Goal: Transaction & Acquisition: Subscribe to service/newsletter

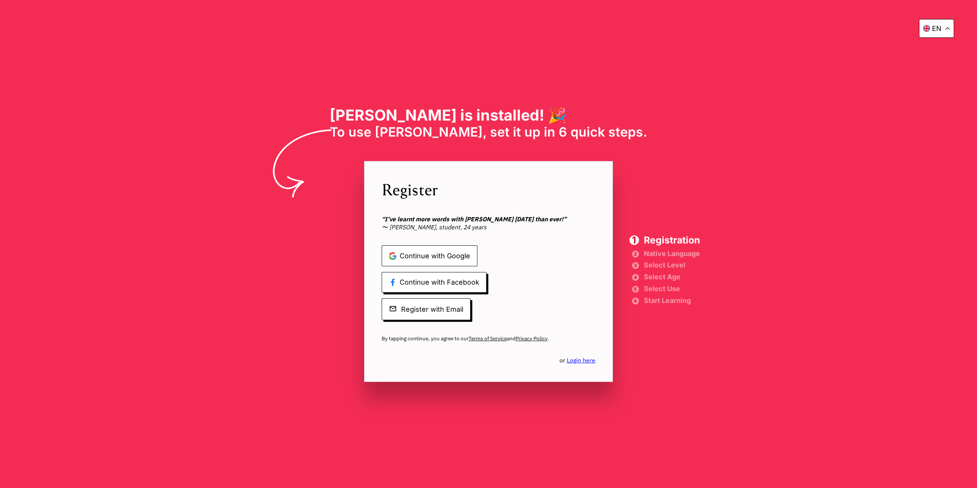
click at [458, 261] on span "Continue with Google" at bounding box center [430, 255] width 96 height 21
click at [698, 156] on div "en [PERSON_NAME] is installed! 🎉 To use [PERSON_NAME], set it up in 6 quick ste…" at bounding box center [488, 244] width 977 height 488
click at [440, 249] on span "Continue with Google" at bounding box center [430, 255] width 96 height 21
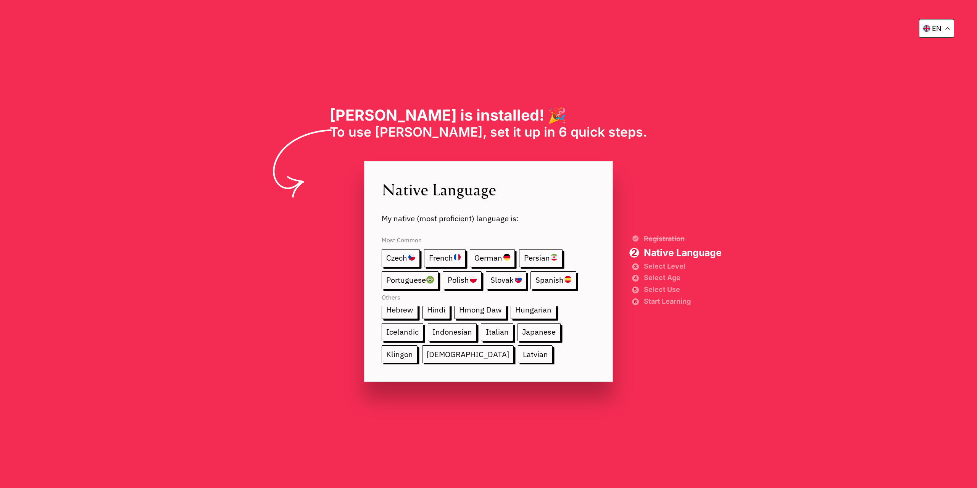
scroll to position [89, 0]
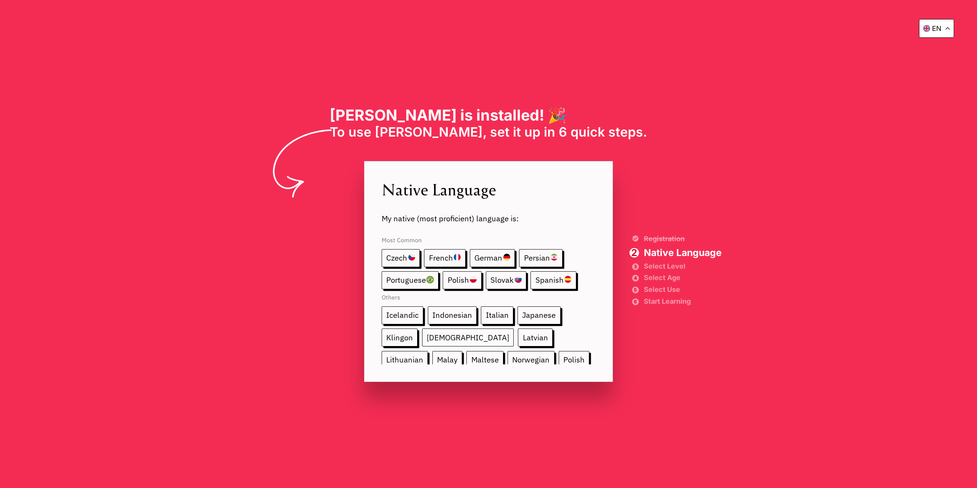
click at [439, 339] on span "[DEMOGRAPHIC_DATA]" at bounding box center [468, 338] width 92 height 18
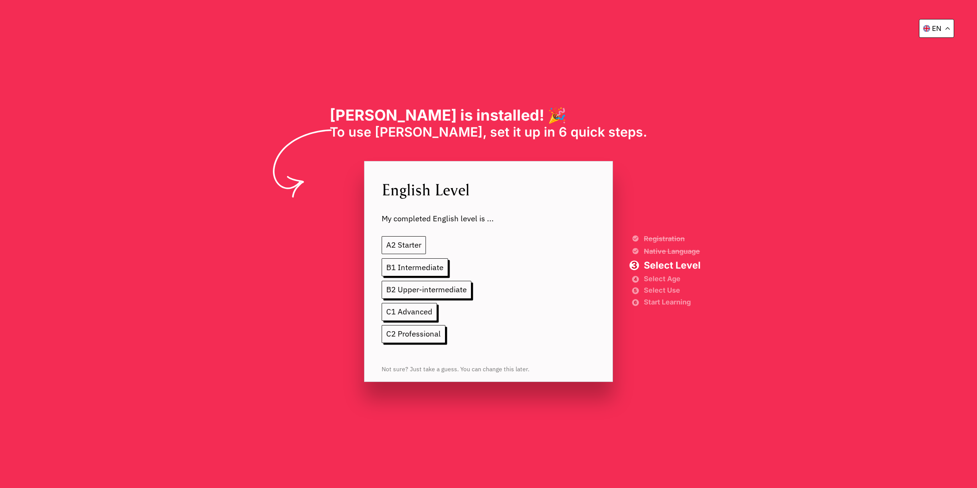
click at [411, 249] on span "A2 Starter" at bounding box center [404, 245] width 45 height 18
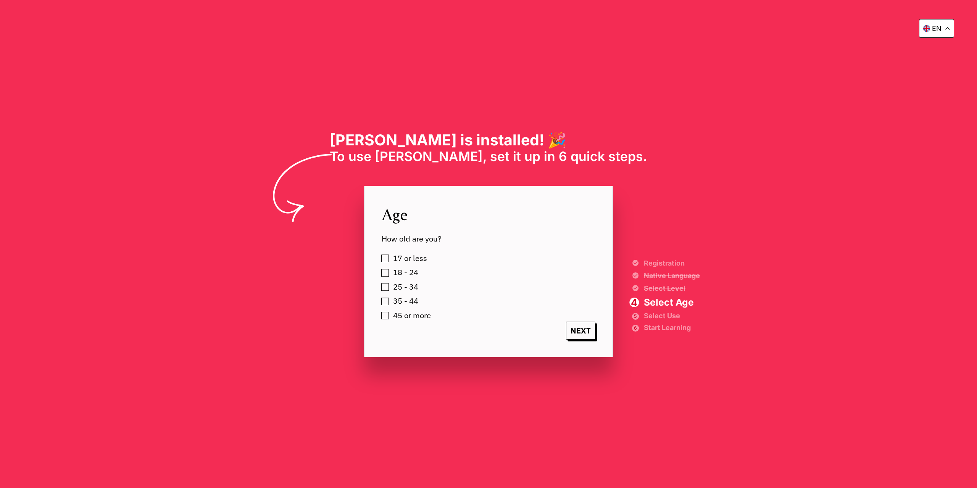
click at [390, 316] on label "45 or more" at bounding box center [410, 316] width 40 height 13
click at [582, 335] on span "NEXT" at bounding box center [581, 331] width 30 height 18
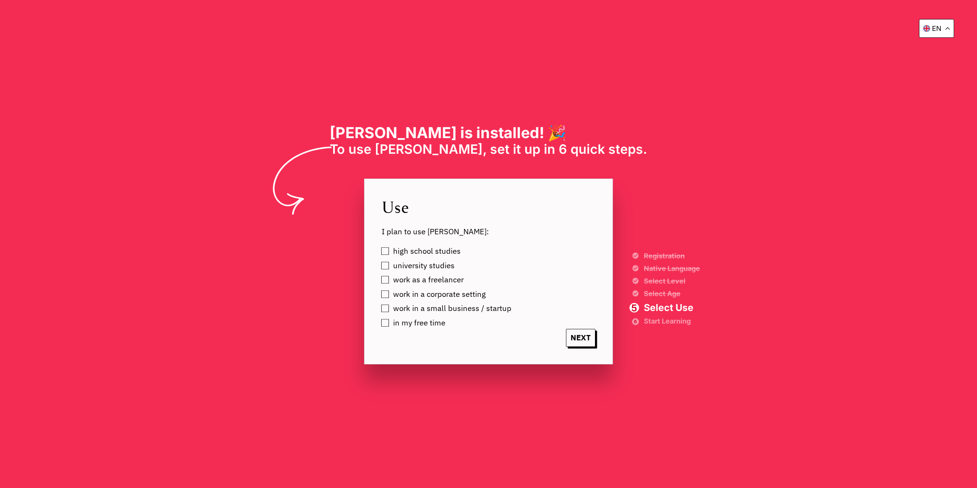
click at [390, 310] on label "work in a small business / startup" at bounding box center [450, 308] width 121 height 13
click at [582, 343] on span "NEXT" at bounding box center [581, 338] width 30 height 18
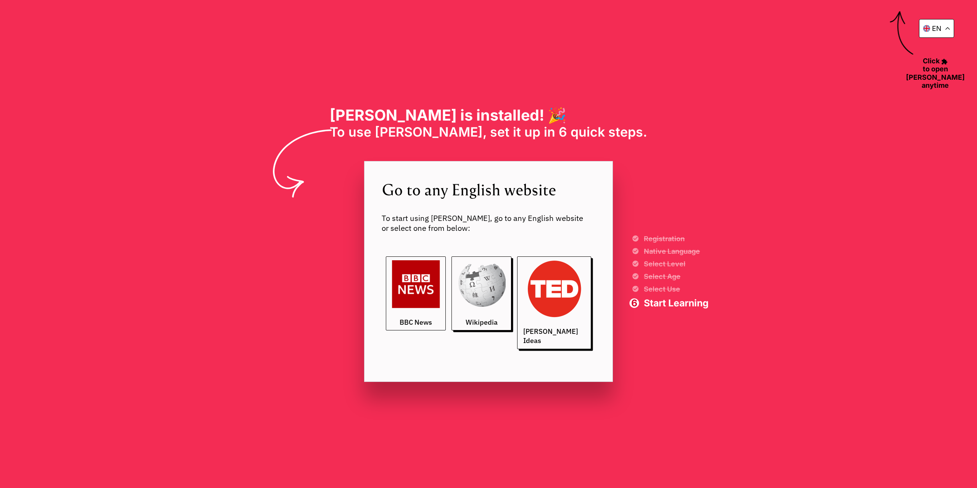
click at [418, 327] on span "BBC News" at bounding box center [416, 322] width 32 height 9
